Goal: Task Accomplishment & Management: Manage account settings

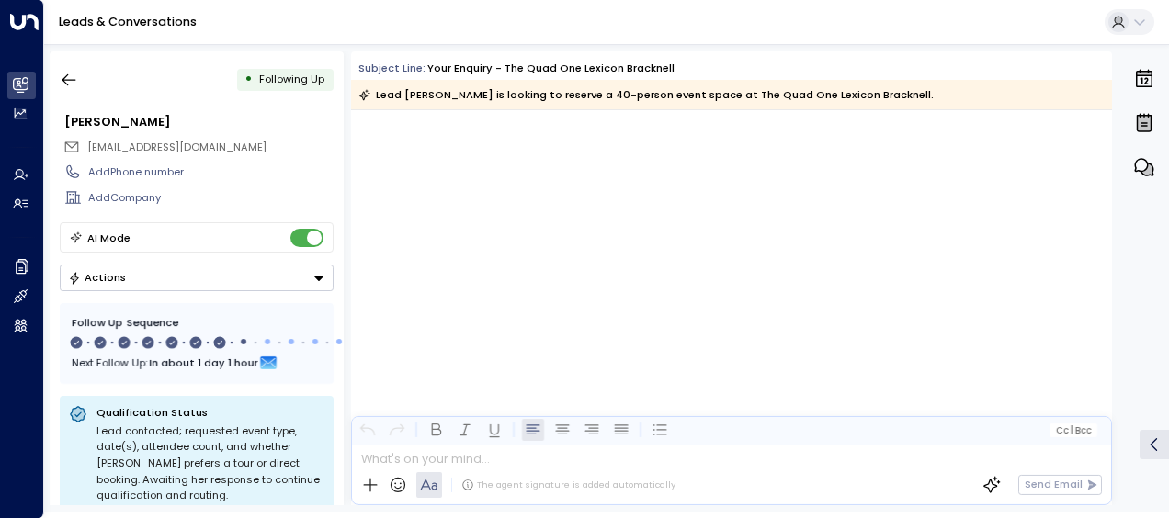
scroll to position [4975, 0]
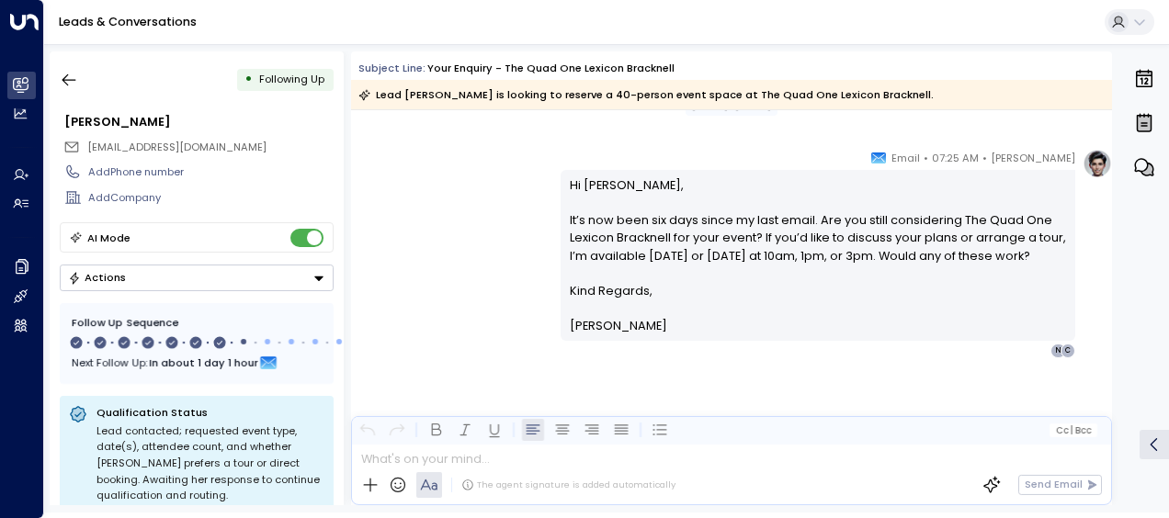
click at [123, 15] on link "Leads & Conversations" at bounding box center [128, 22] width 138 height 16
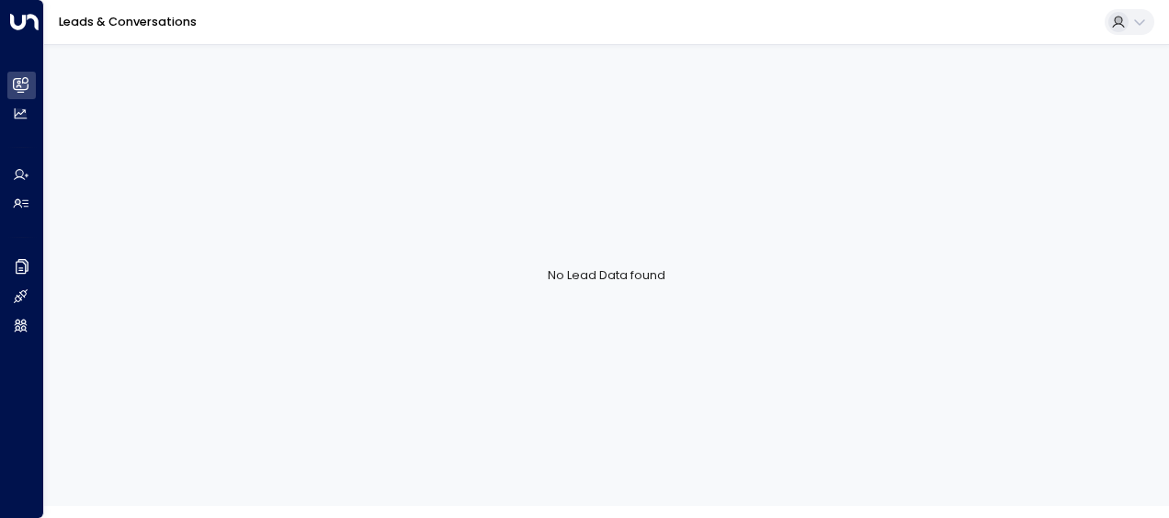
click at [105, 18] on link "Leads & Conversations" at bounding box center [128, 22] width 138 height 16
click at [108, 35] on div "Leads & Conversations" at bounding box center [606, 22] width 1124 height 45
click at [108, 28] on link "Leads & Conversations" at bounding box center [128, 22] width 138 height 16
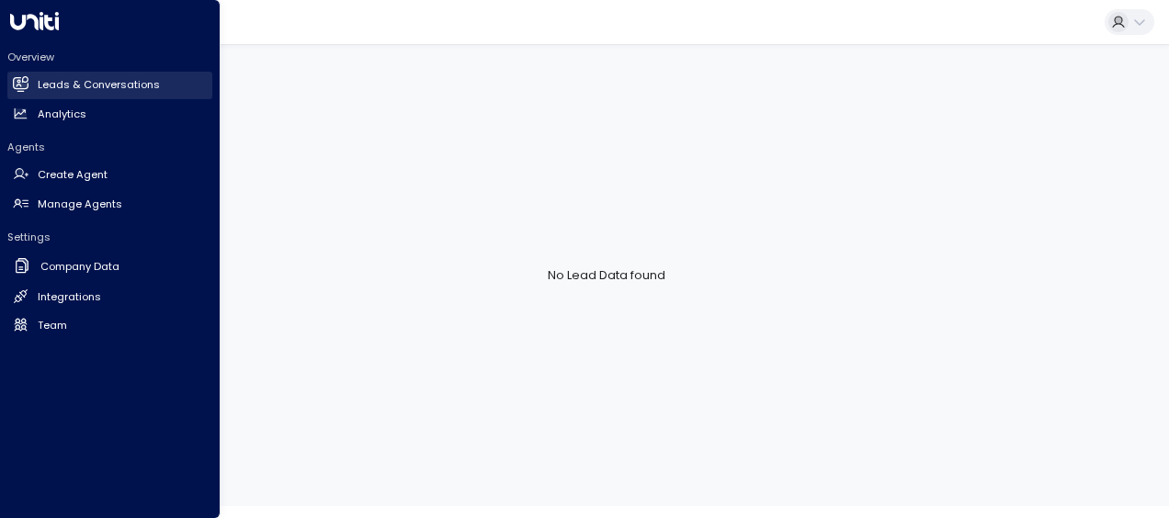
click at [23, 82] on icon at bounding box center [23, 84] width 12 height 16
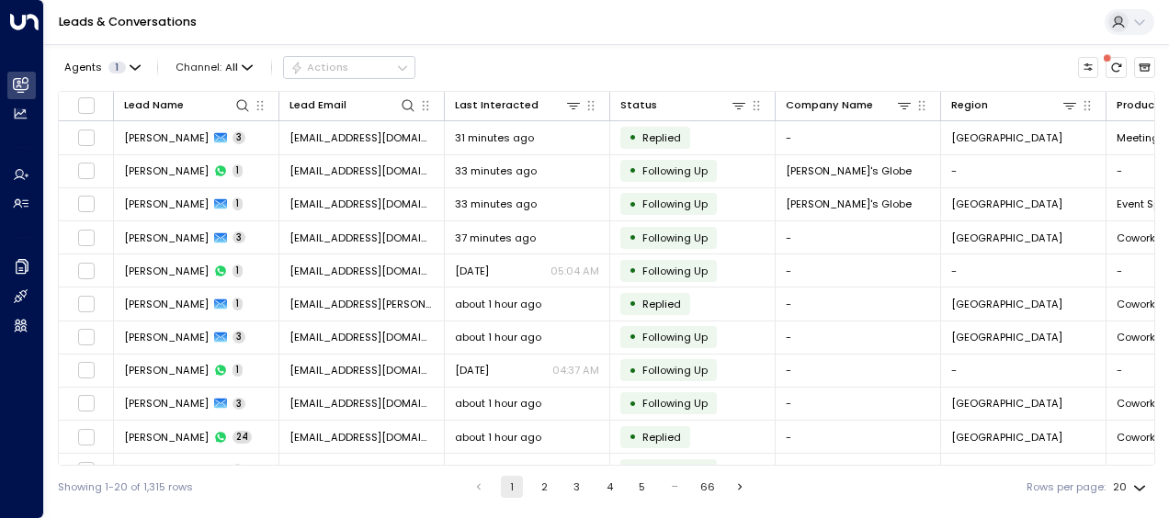
click at [139, 23] on link "Leads & Conversations" at bounding box center [128, 22] width 138 height 16
click at [97, 65] on span "Agents" at bounding box center [83, 67] width 38 height 10
click at [204, 67] on div at bounding box center [584, 259] width 1169 height 518
click at [246, 100] on icon at bounding box center [242, 105] width 15 height 15
type input "**********"
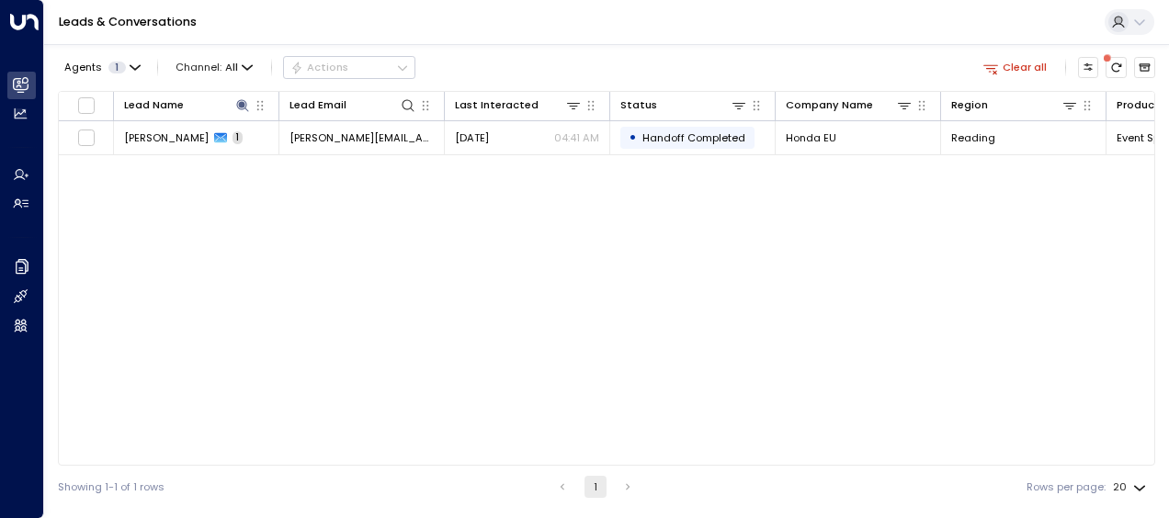
click at [496, 216] on div "Lead Name Lead Email Last Interacted Status Company Name Region Product # of pe…" at bounding box center [606, 278] width 1097 height 375
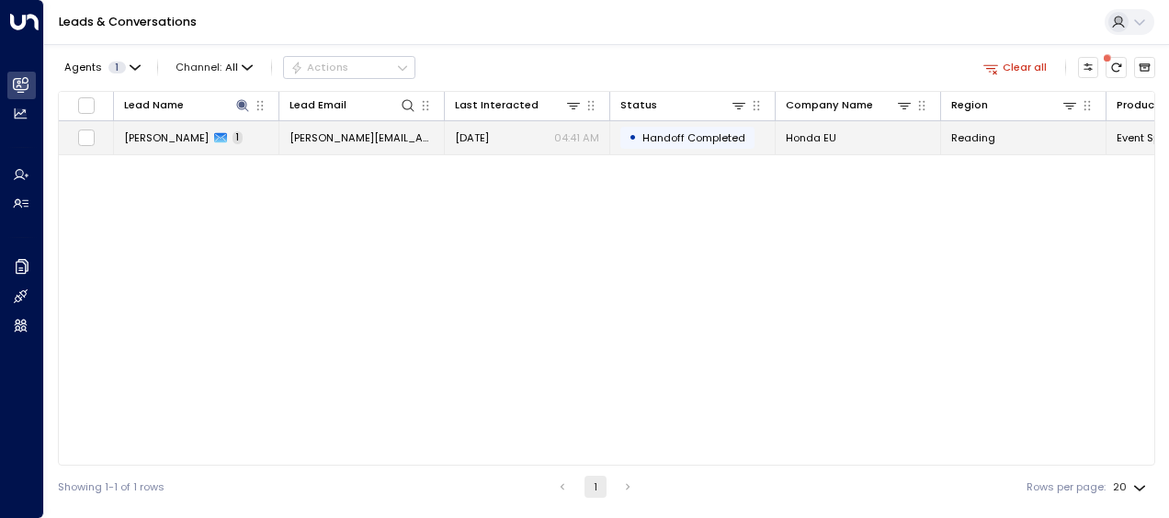
click at [495, 152] on td "[DATE] 04:41 AM" at bounding box center [527, 137] width 165 height 32
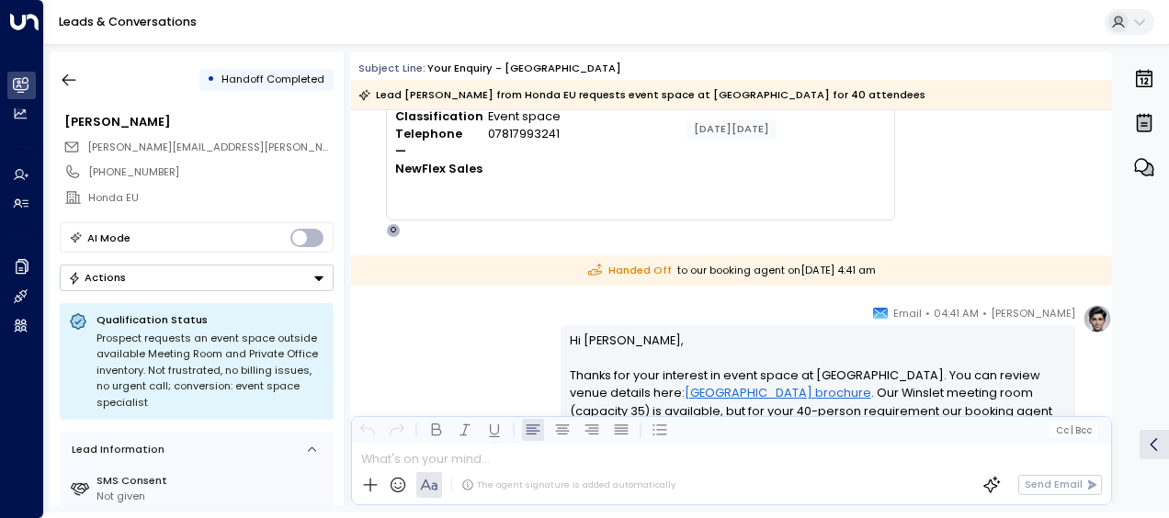
scroll to position [26, 0]
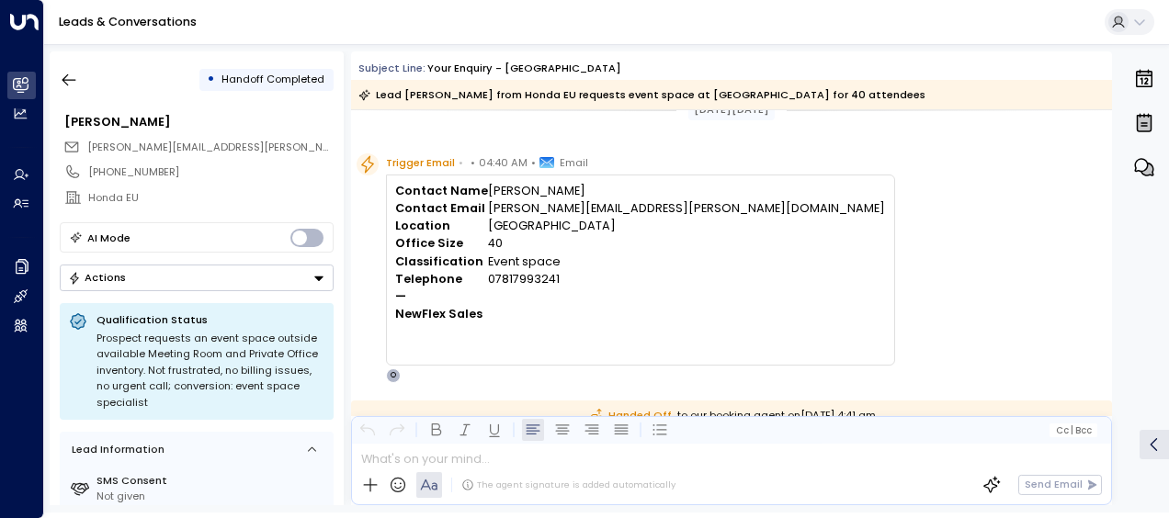
drag, startPoint x: 1103, startPoint y: 183, endPoint x: 1091, endPoint y: 241, distance: 59.1
click at [1091, 241] on div "Trigger Email • • 04:40 AM • Email Contact Name [PERSON_NAME] Contact Email [PE…" at bounding box center [733, 268] width 755 height 230
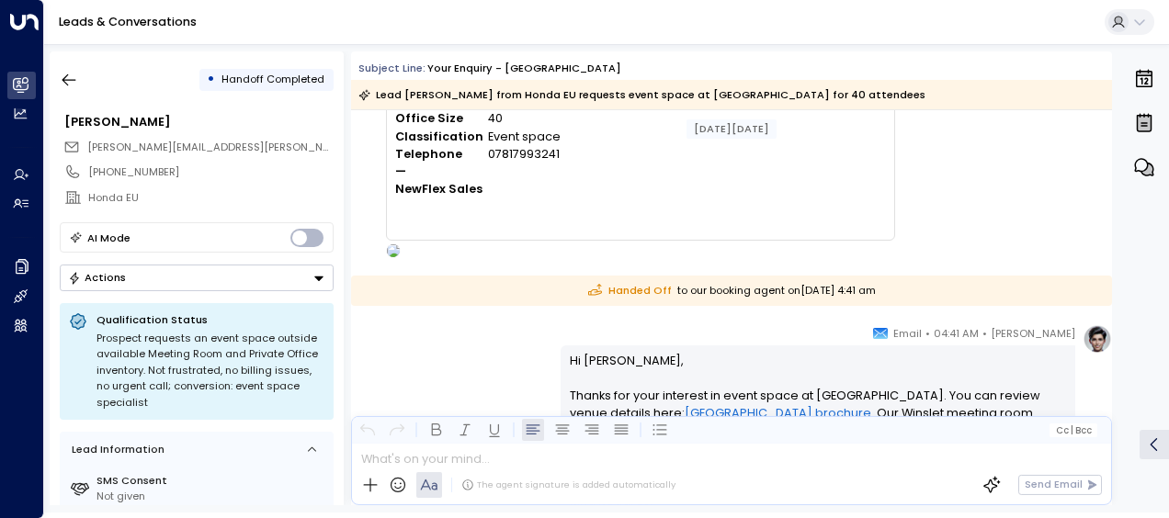
scroll to position [0, 0]
